Goal: Find specific page/section: Find specific page/section

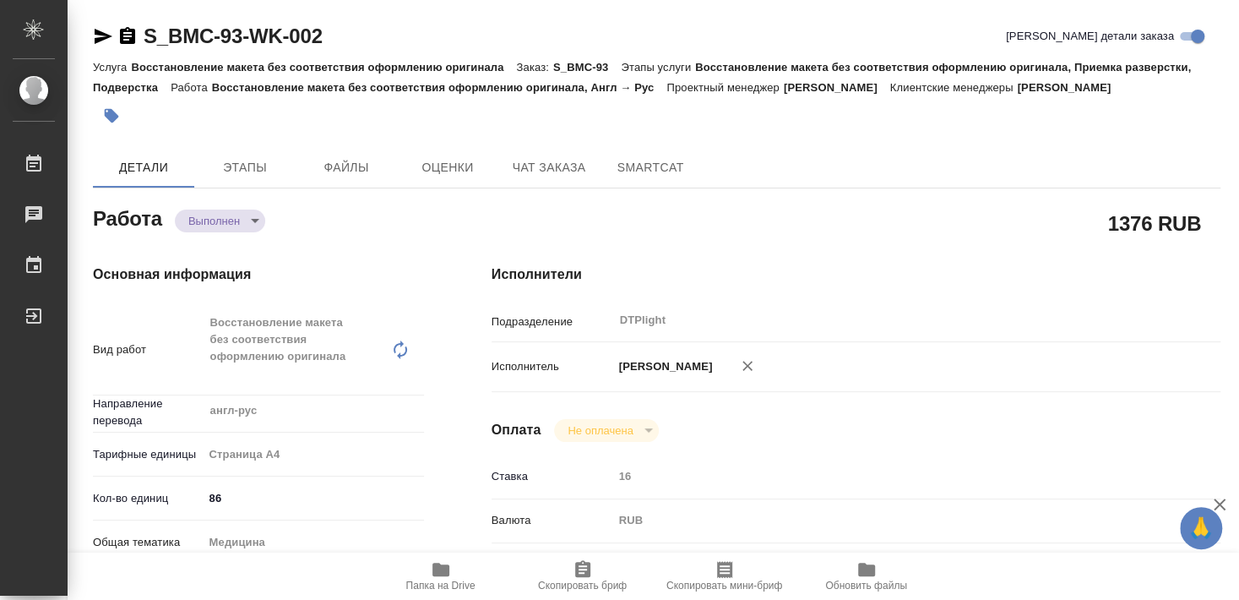
type textarea "x"
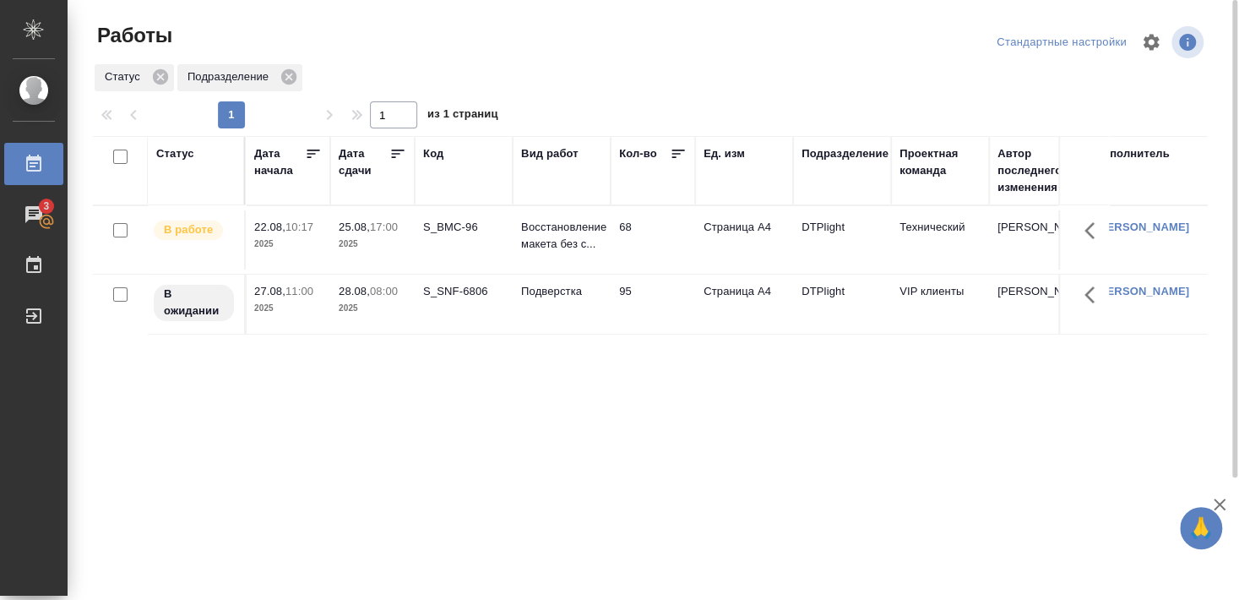
click at [450, 236] on div "S_BMC-96" at bounding box center [463, 227] width 81 height 17
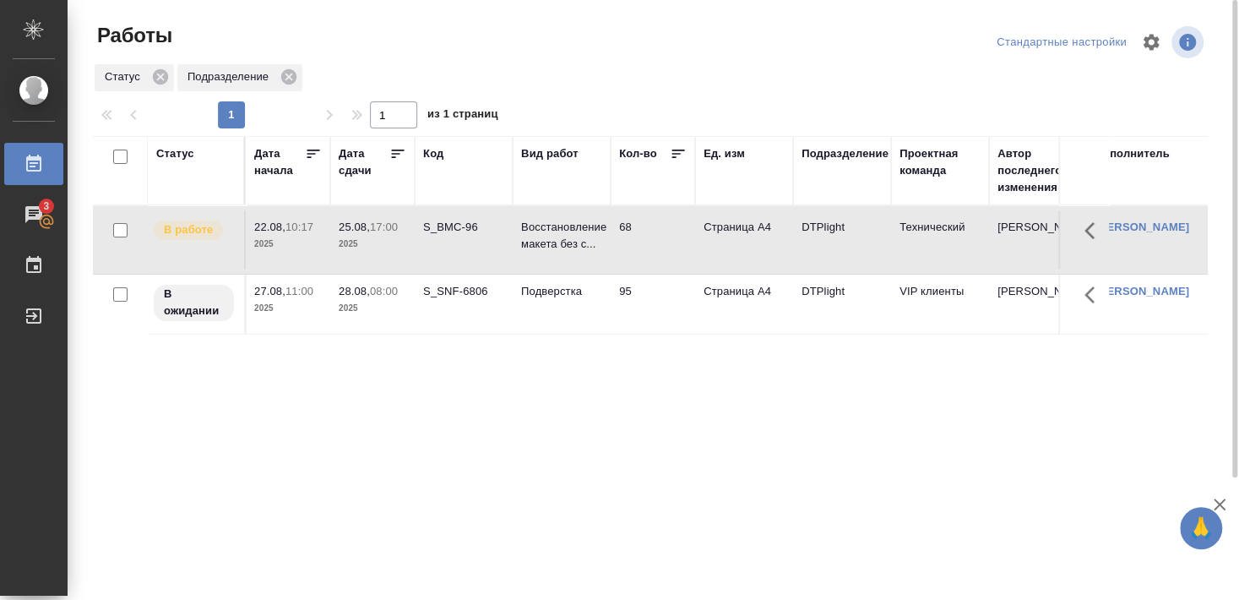
click at [456, 228] on div "S_BMC-96" at bounding box center [463, 227] width 81 height 17
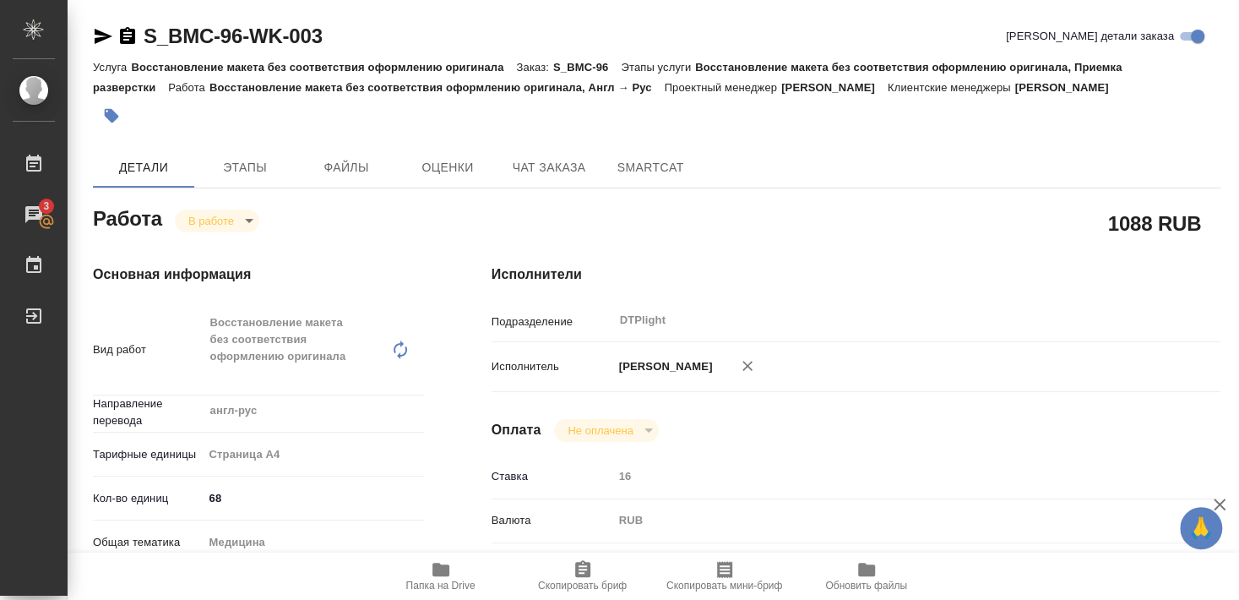
click at [438, 574] on icon "button" at bounding box center [440, 570] width 17 height 14
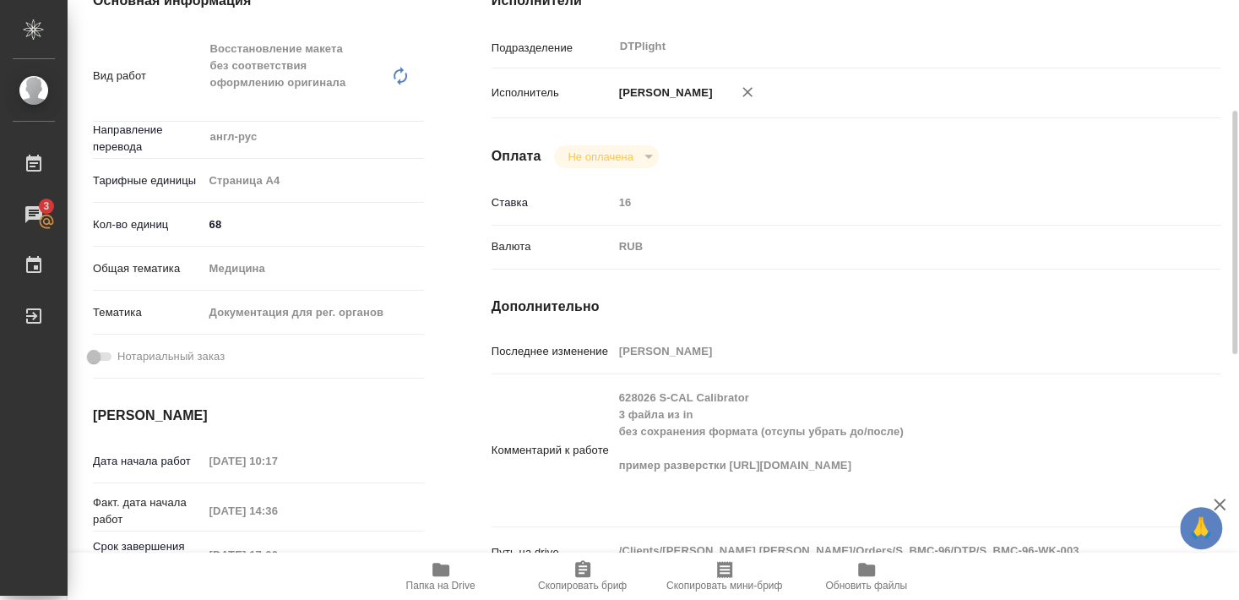
scroll to position [365, 0]
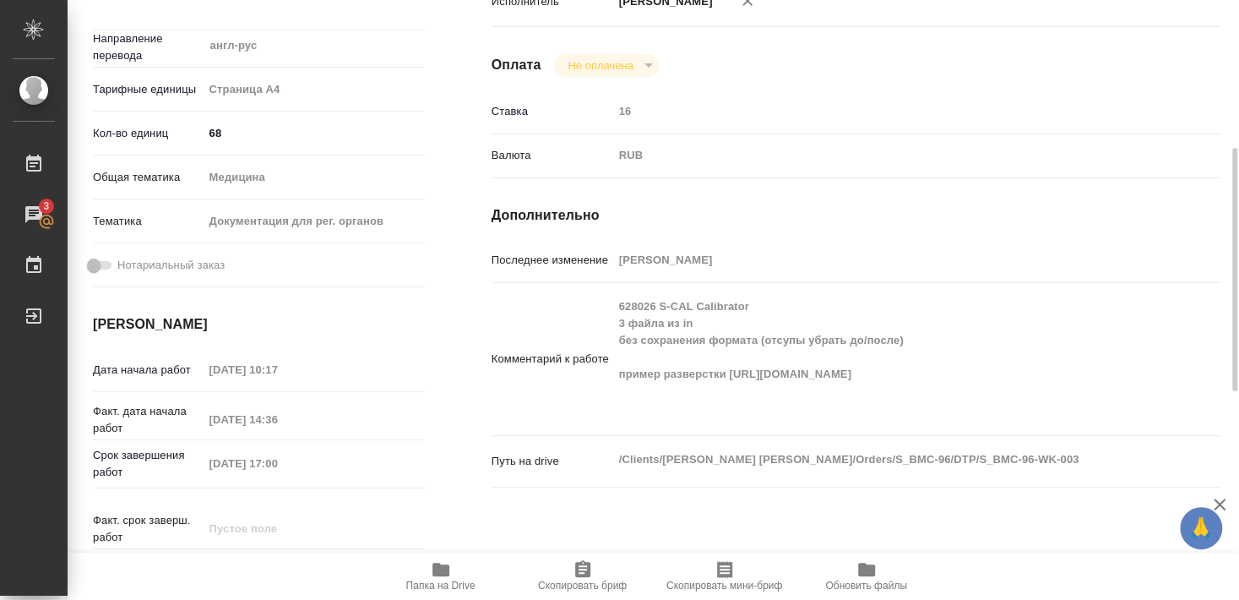
click at [442, 581] on span "Папка на Drive" at bounding box center [440, 585] width 69 height 12
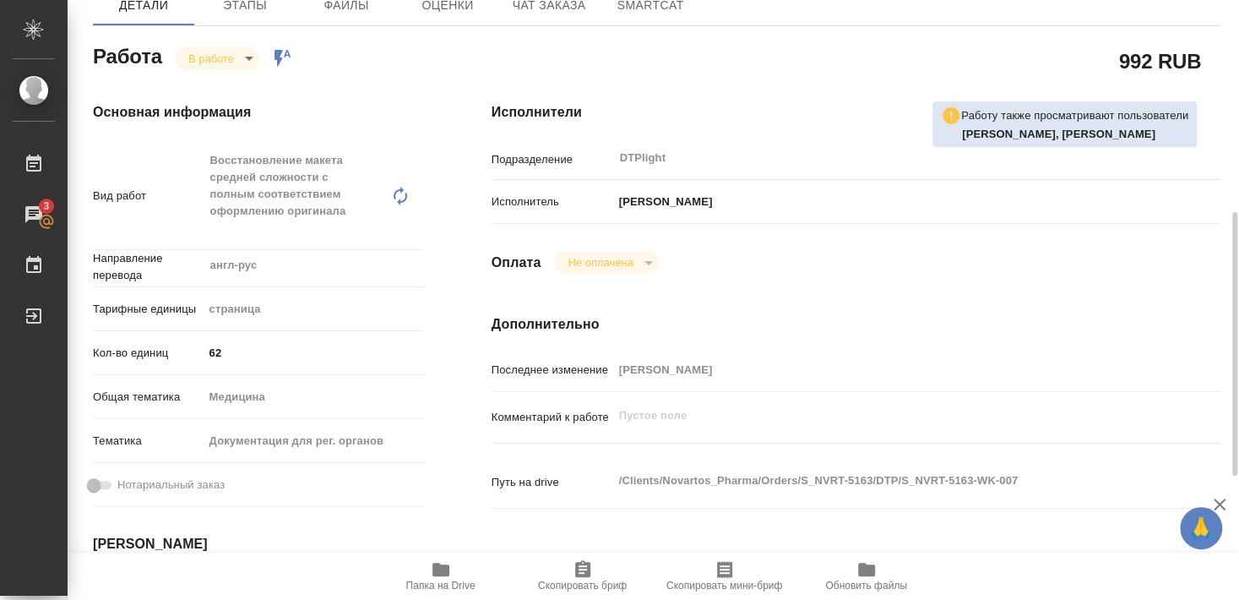
scroll to position [274, 0]
